Goal: Information Seeking & Learning: Learn about a topic

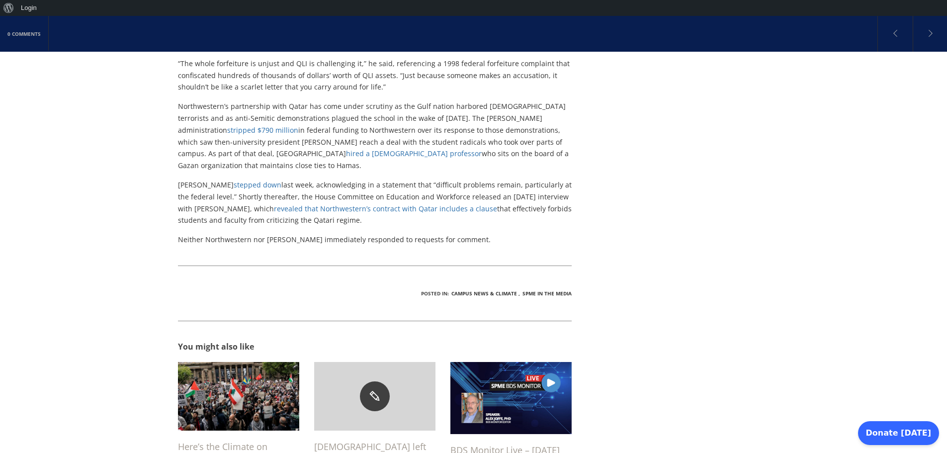
scroll to position [944, 0]
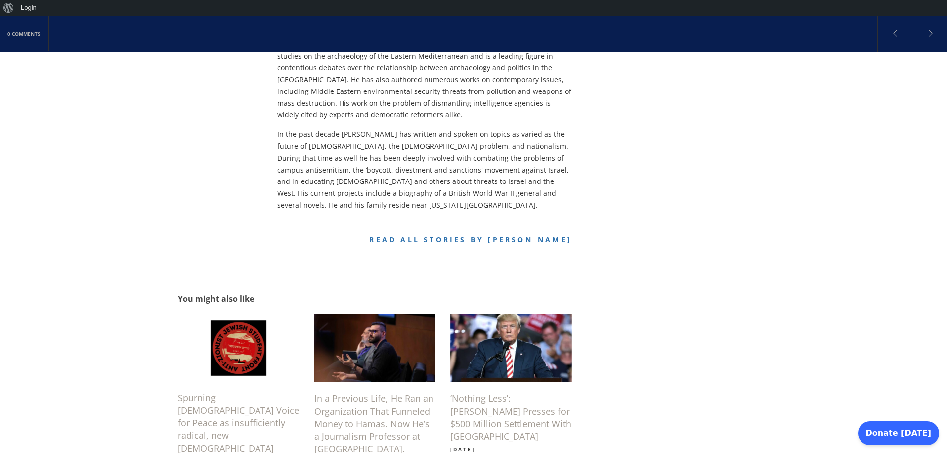
scroll to position [556, 0]
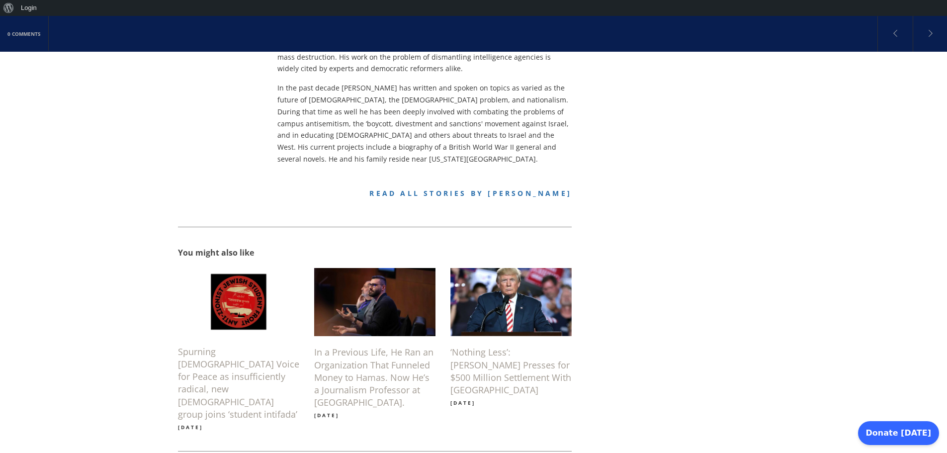
click at [221, 346] on h6 "Spurning [DEMOGRAPHIC_DATA] Voice for Peace as insufficiently radical, new [DEM…" at bounding box center [238, 383] width 121 height 75
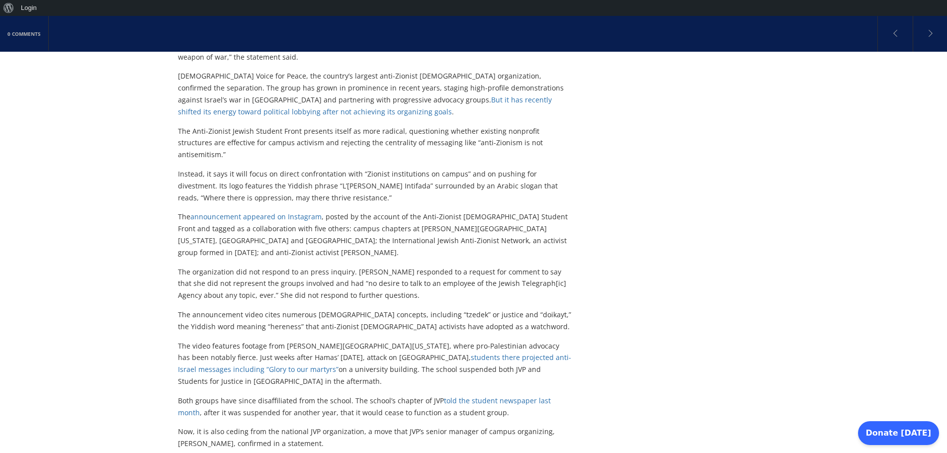
scroll to position [793, 0]
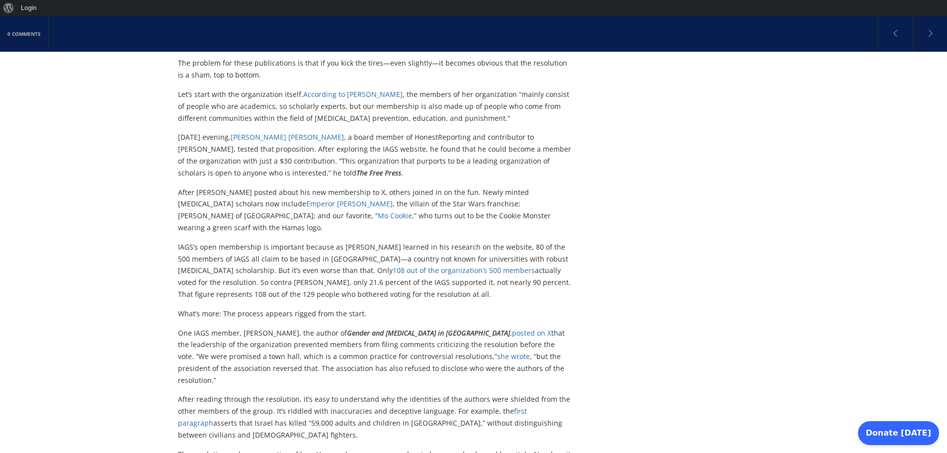
scroll to position [1191, 0]
